Goal: Task Accomplishment & Management: Use online tool/utility

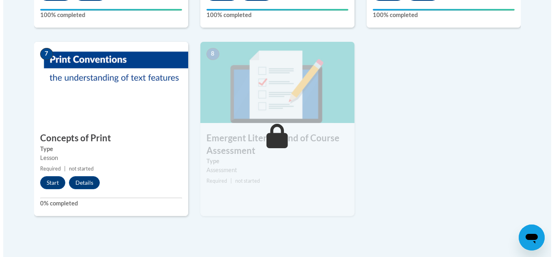
scroll to position [621, 0]
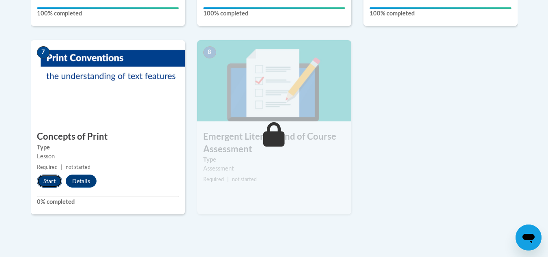
click at [54, 181] on button "Start" at bounding box center [49, 180] width 25 height 13
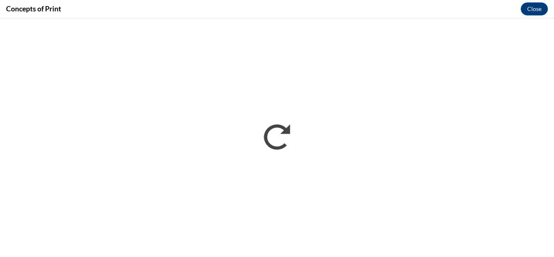
scroll to position [0, 0]
